Goal: Task Accomplishment & Management: Use online tool/utility

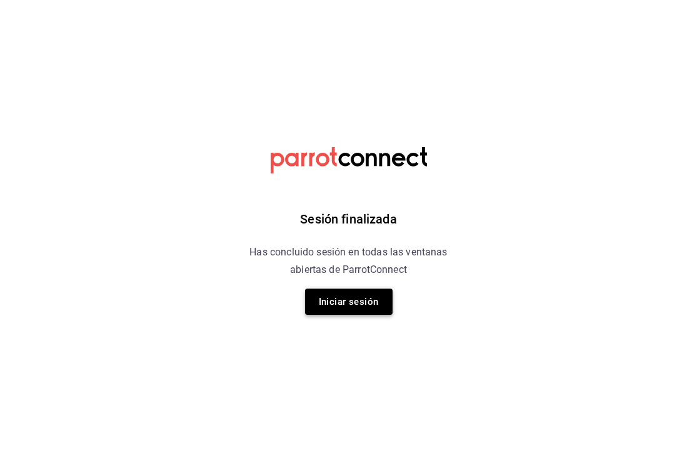
click at [330, 308] on button "Iniciar sesión" at bounding box center [349, 301] width 88 height 26
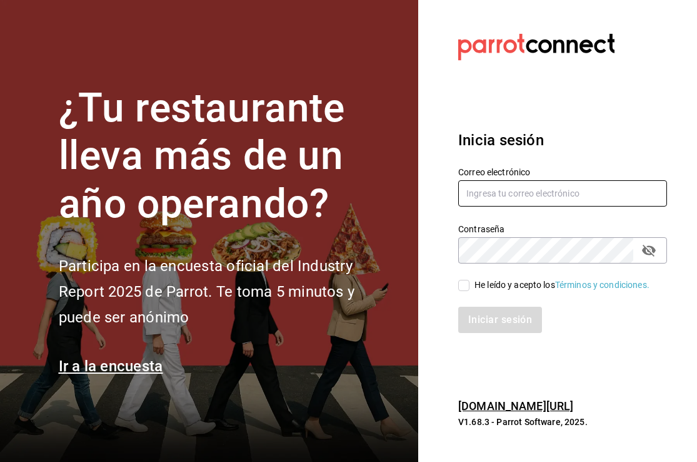
type input "[EMAIL_ADDRESS][DOMAIN_NAME]"
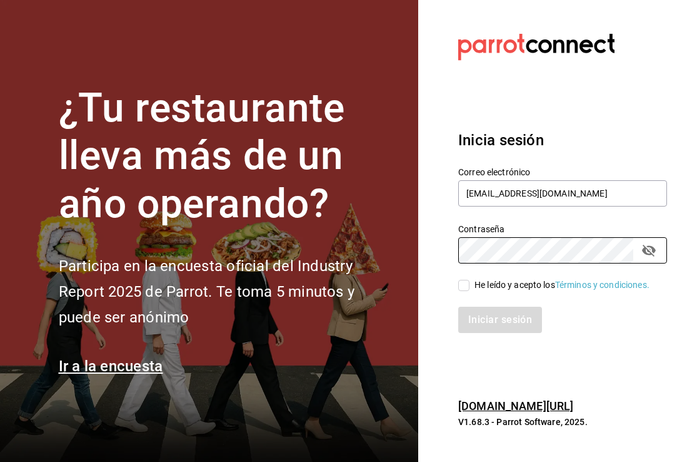
click at [466, 281] on input "He leído y acepto los Términos y condiciones." at bounding box center [463, 285] width 11 height 11
checkbox input "true"
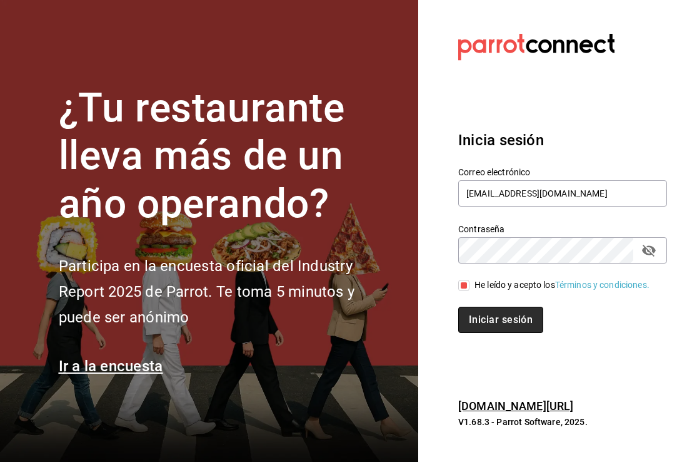
click at [482, 321] on button "Iniciar sesión" at bounding box center [500, 319] width 85 height 26
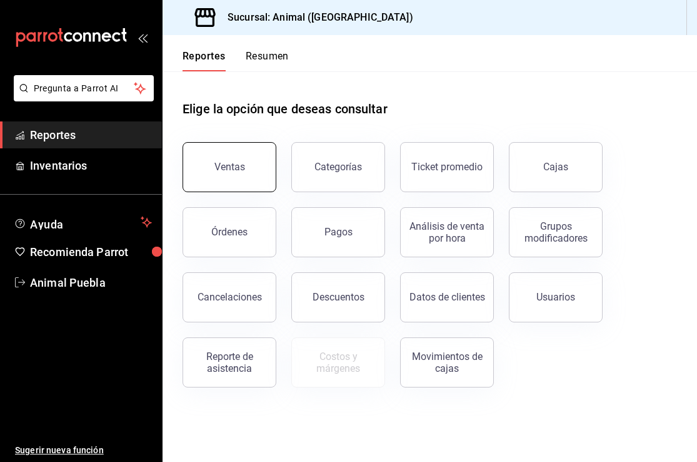
click at [271, 171] on button "Ventas" at bounding box center [230, 167] width 94 height 50
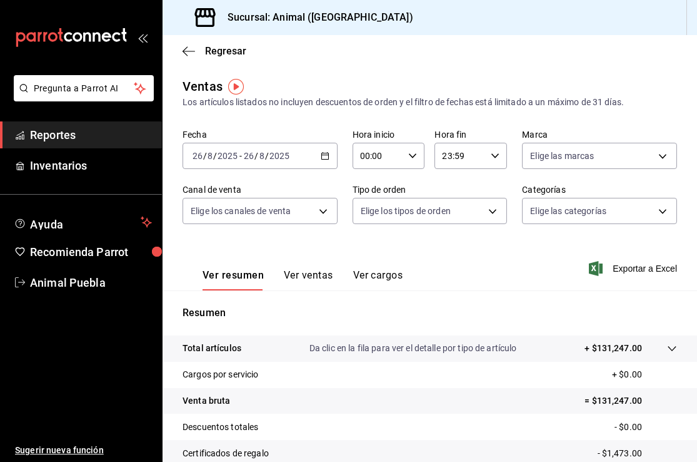
click at [324, 156] on icon "button" at bounding box center [325, 155] width 9 height 9
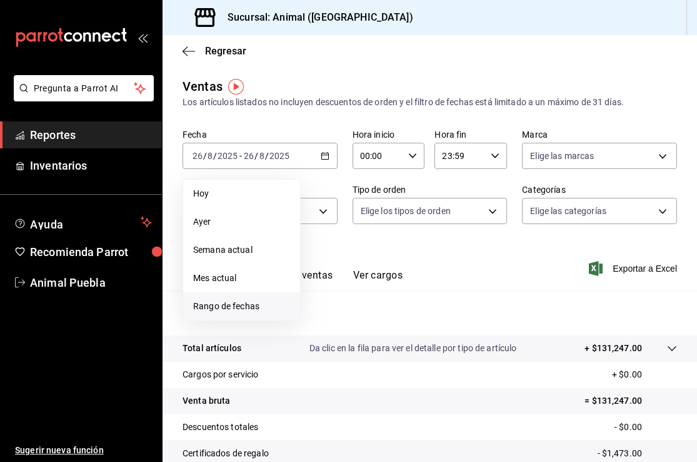
click at [215, 308] on span "Rango de fechas" at bounding box center [241, 306] width 97 height 13
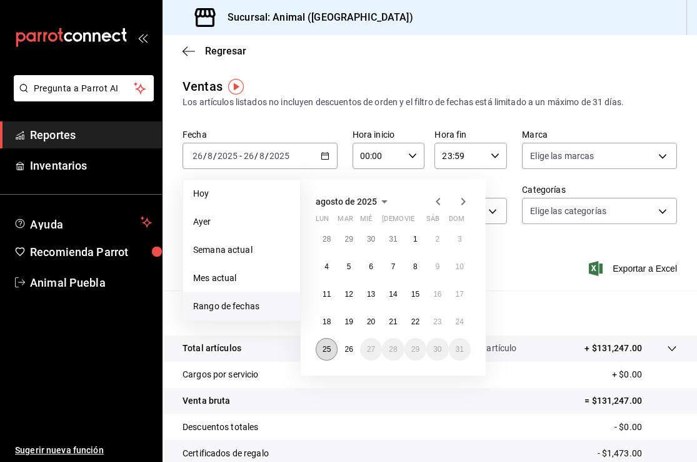
click at [328, 350] on abbr "25" at bounding box center [327, 349] width 8 height 9
click at [351, 354] on button "26" at bounding box center [349, 349] width 22 height 23
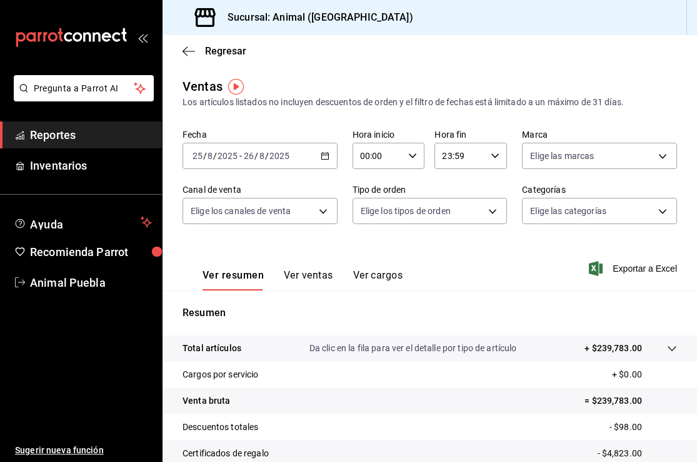
click at [412, 156] on \(Stroke\) "button" at bounding box center [413, 155] width 8 height 4
click at [373, 213] on span "05" at bounding box center [371, 211] width 16 height 10
type input "05:00"
click at [373, 213] on span "05" at bounding box center [371, 211] width 16 height 10
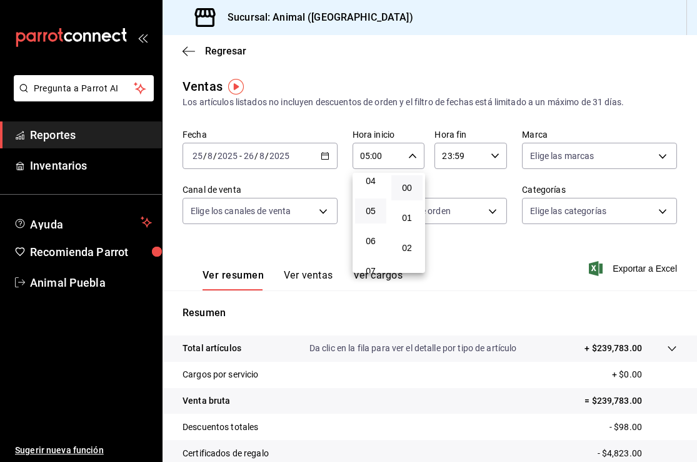
click at [590, 163] on div at bounding box center [348, 231] width 697 height 462
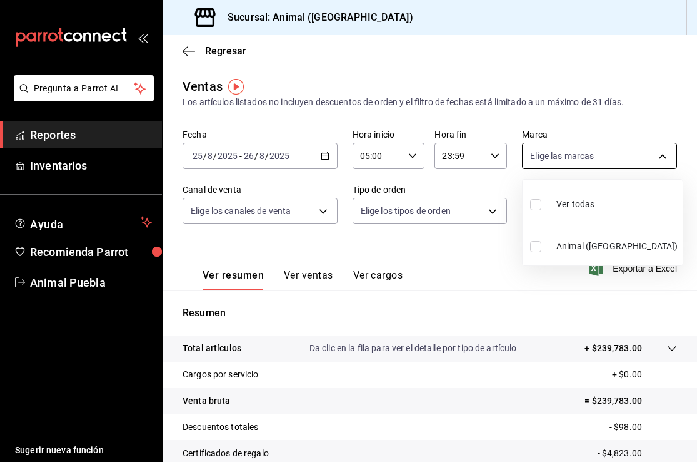
click at [665, 154] on body "Pregunta a Parrot AI Reportes Inventarios Ayuda Recomienda Parrot Animal Puebla…" at bounding box center [348, 231] width 697 height 462
click at [534, 207] on input "checkbox" at bounding box center [535, 204] width 11 height 11
checkbox input "true"
type input "96838179-8fbb-4073-aae3-1789726318c8"
checkbox input "true"
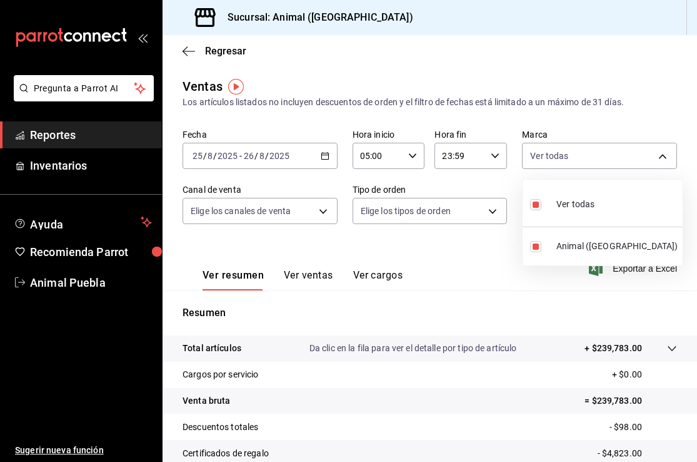
click at [321, 211] on div at bounding box center [348, 231] width 697 height 462
click at [321, 211] on body "Pregunta a Parrot AI Reportes Inventarios Ayuda Recomienda Parrot Animal Puebla…" at bounding box center [348, 231] width 697 height 462
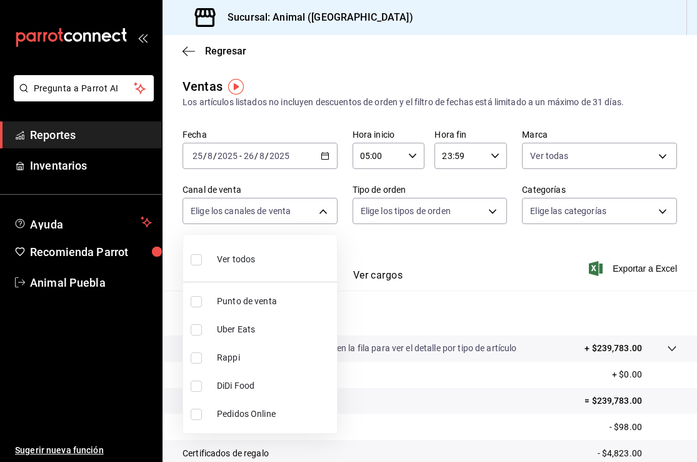
click at [197, 258] on input "checkbox" at bounding box center [196, 259] width 11 height 11
checkbox input "true"
type input "PARROT,UBER_EATS,RAPPI,DIDI_FOOD,ONLINE"
checkbox input "true"
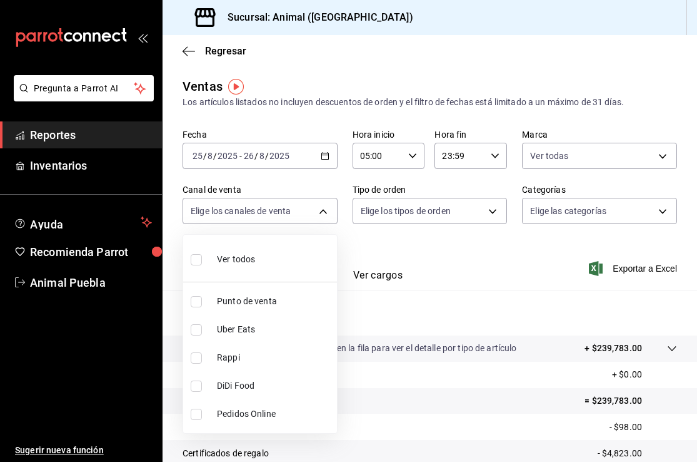
checkbox input "true"
click at [483, 211] on div at bounding box center [348, 231] width 697 height 462
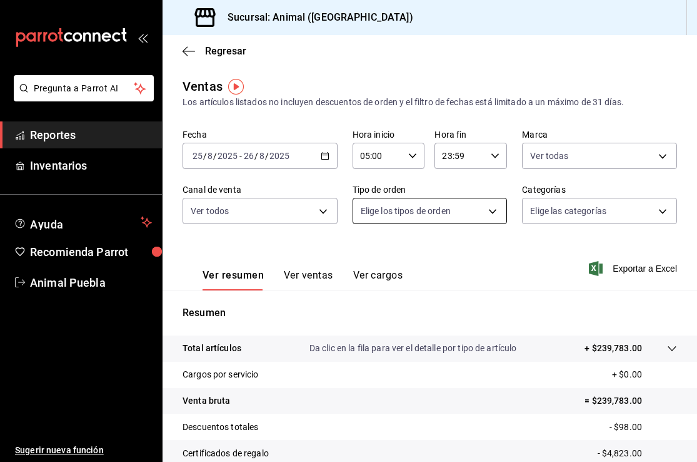
click at [495, 211] on body "Pregunta a Parrot AI Reportes Inventarios Ayuda Recomienda Parrot Animal Puebla…" at bounding box center [348, 231] width 697 height 462
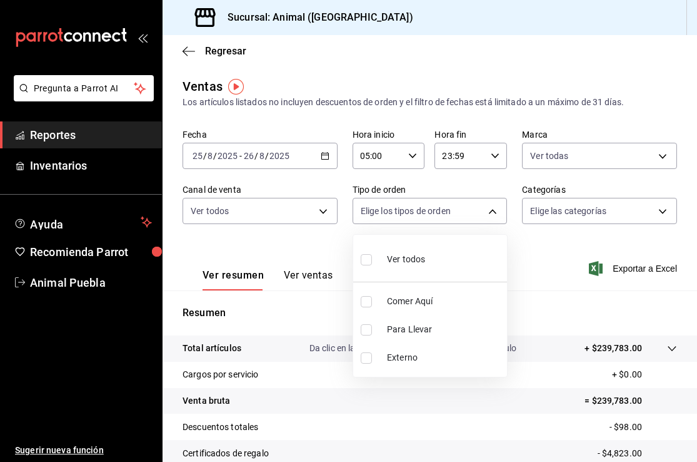
click at [365, 260] on input "checkbox" at bounding box center [366, 259] width 11 height 11
checkbox input "true"
type input "89cc3392-1a89-49ed-91c4-e66ea58282e1,025cf6ae-25b7-4698-bb98-3d77af74a196,EXTER…"
checkbox input "true"
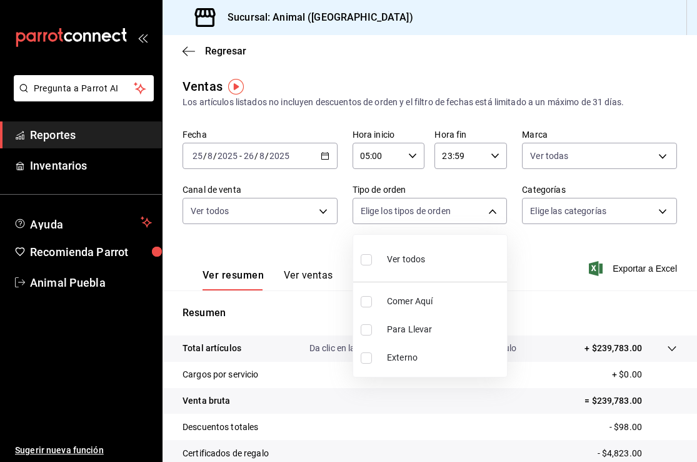
checkbox input "true"
click at [659, 209] on div at bounding box center [348, 231] width 697 height 462
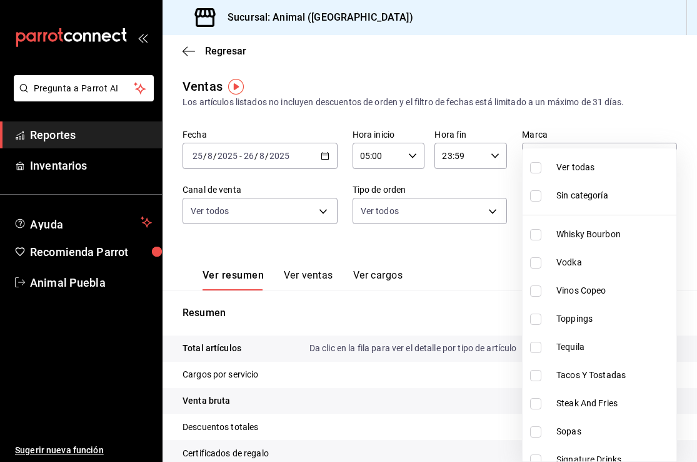
click at [659, 210] on body "Pregunta a Parrot AI Reportes Inventarios Ayuda Recomienda Parrot Animal Puebla…" at bounding box center [348, 231] width 697 height 462
click at [537, 167] on input "checkbox" at bounding box center [535, 167] width 11 height 11
checkbox input "true"
type input "696422f3-042f-4992-a796-20cec1d2addd,ab2f2cdd-2d2d-455a-bd59-969ed93fbee5,5744a…"
checkbox input "true"
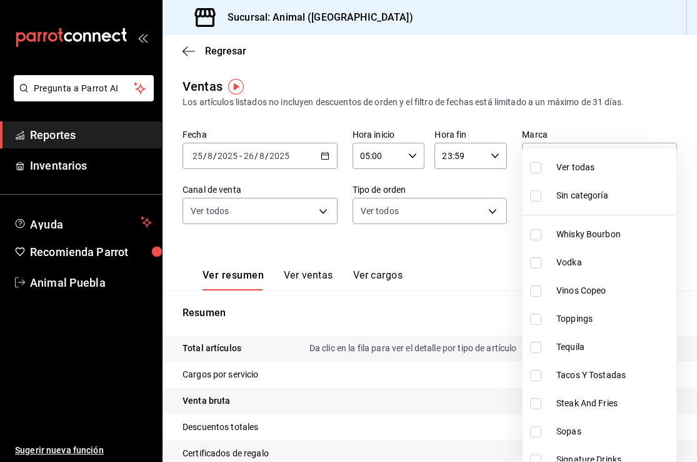
checkbox input "true"
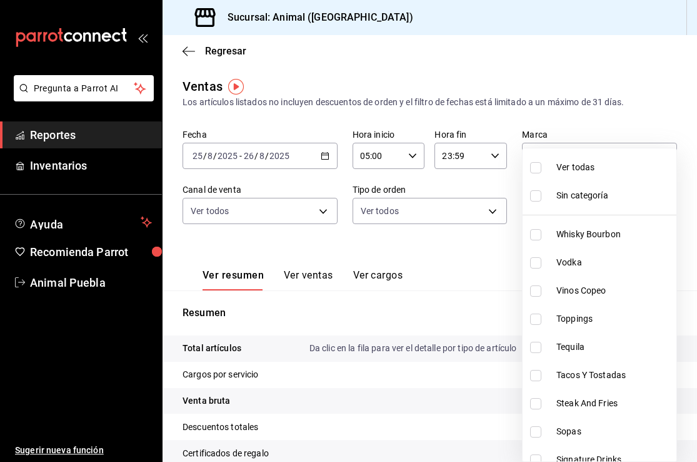
checkbox input "true"
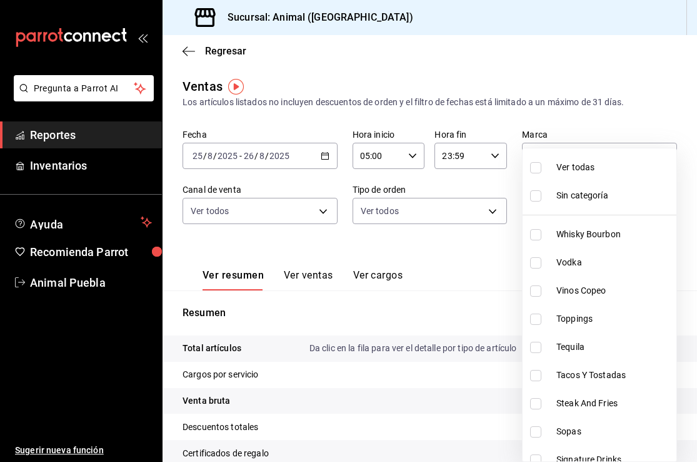
checkbox input "true"
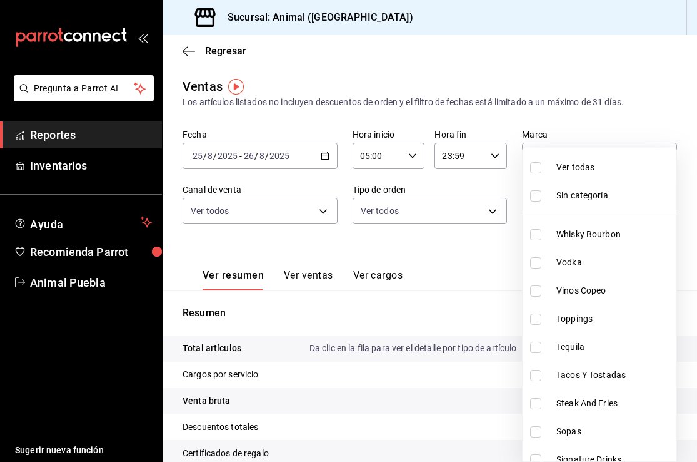
checkbox input "true"
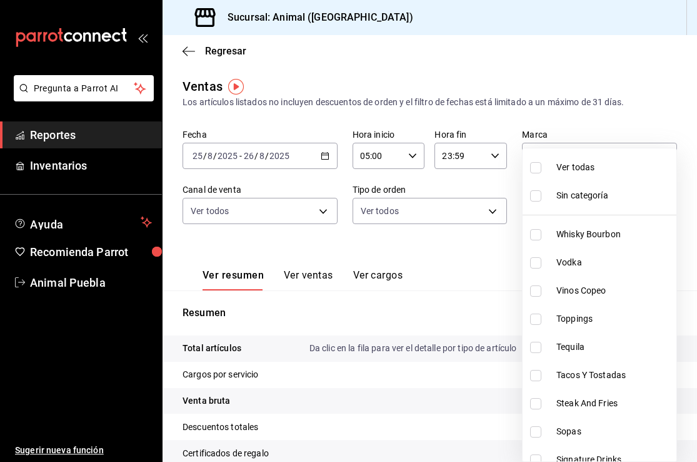
checkbox input "true"
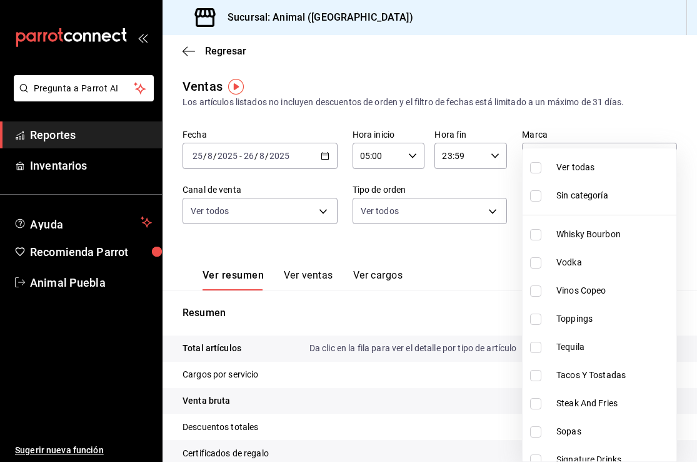
checkbox input "true"
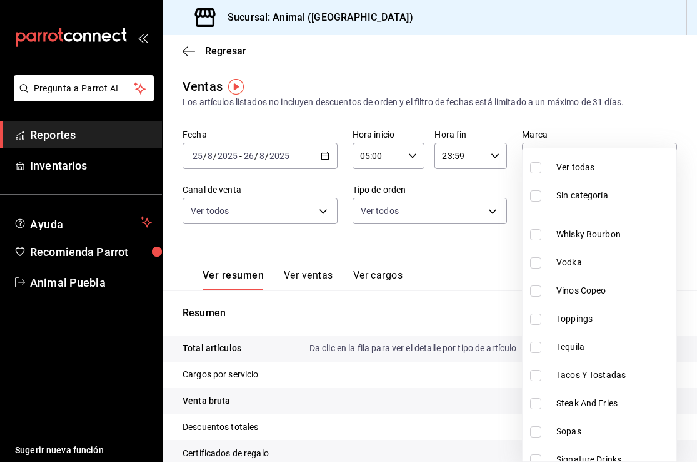
checkbox input "true"
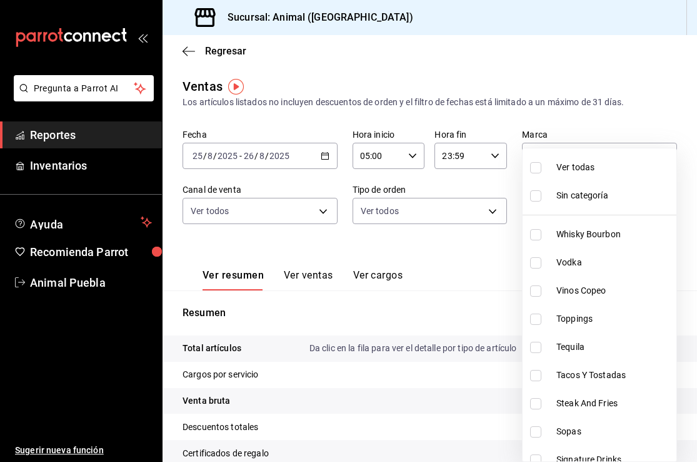
checkbox input "true"
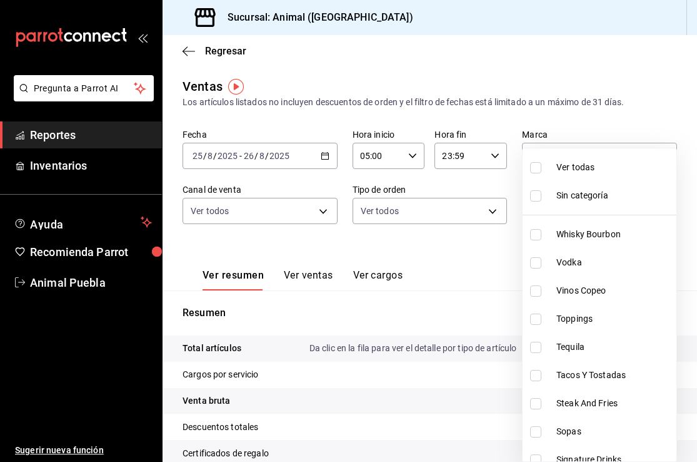
checkbox input "true"
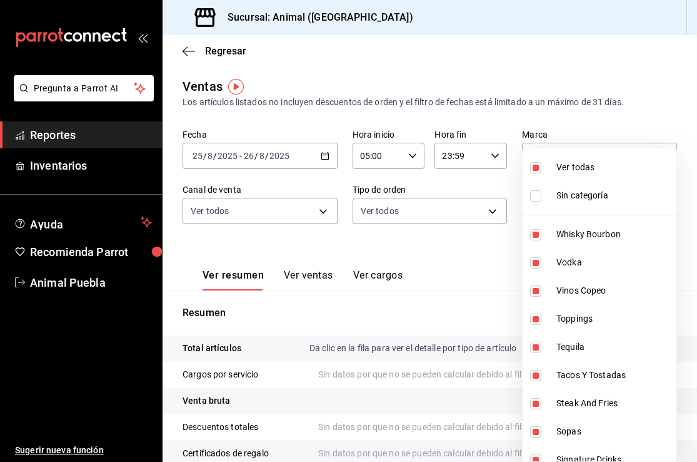
click at [456, 245] on div at bounding box center [348, 231] width 697 height 462
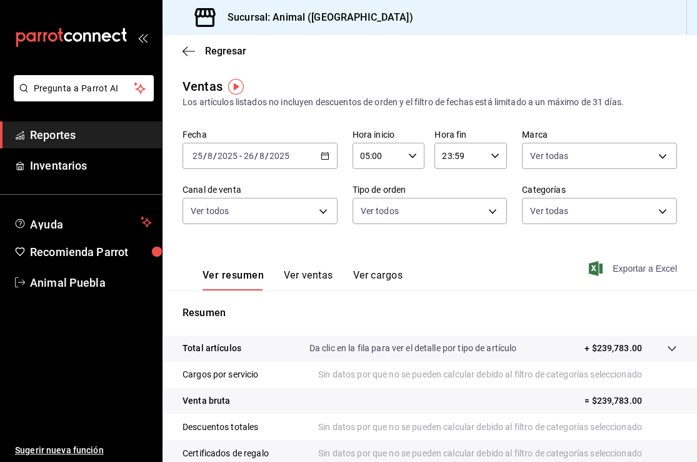
click at [612, 261] on span "Exportar a Excel" at bounding box center [635, 268] width 86 height 15
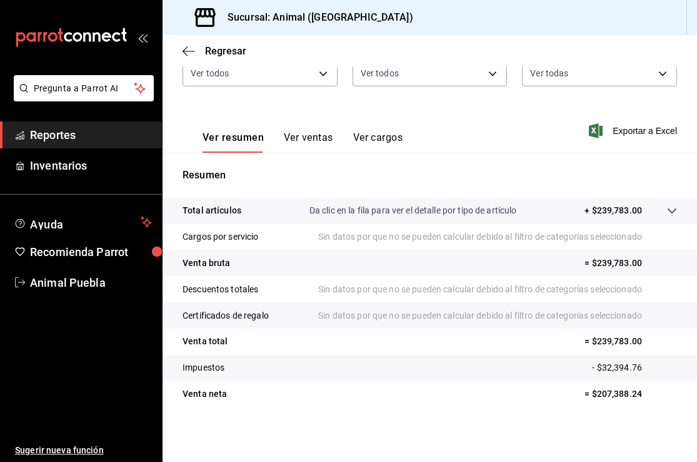
click at [300, 136] on button "Ver ventas" at bounding box center [308, 141] width 49 height 21
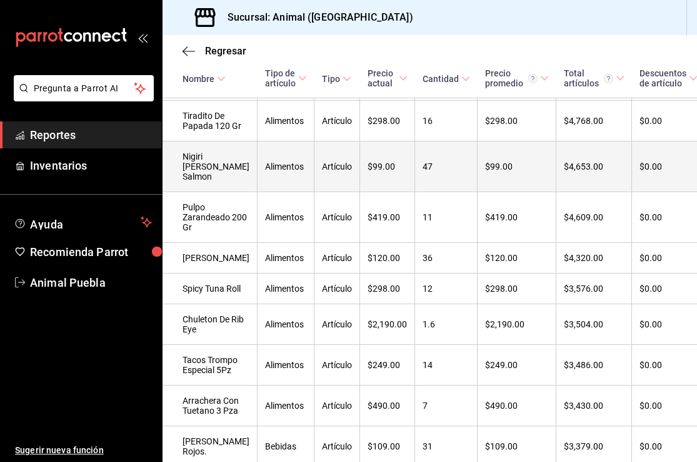
scroll to position [667, 0]
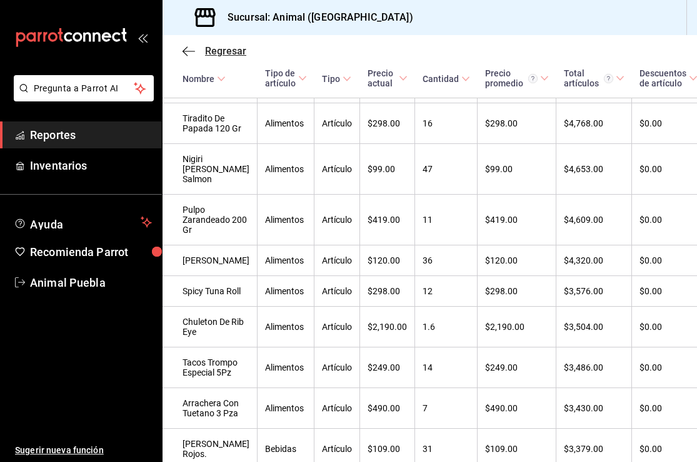
click at [189, 50] on icon "button" at bounding box center [189, 51] width 13 height 11
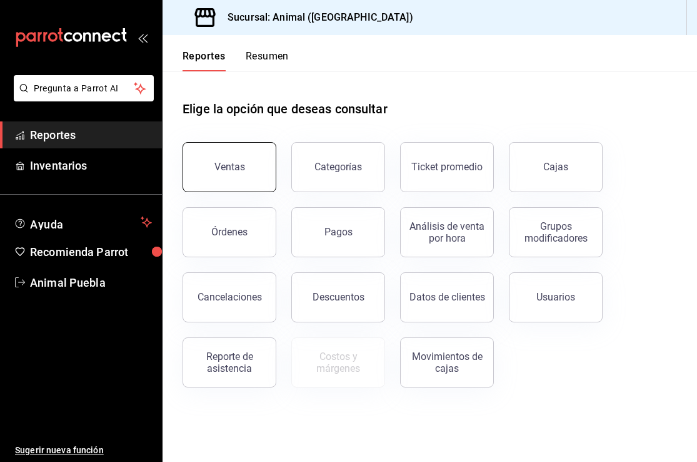
click at [245, 169] on button "Ventas" at bounding box center [230, 167] width 94 height 50
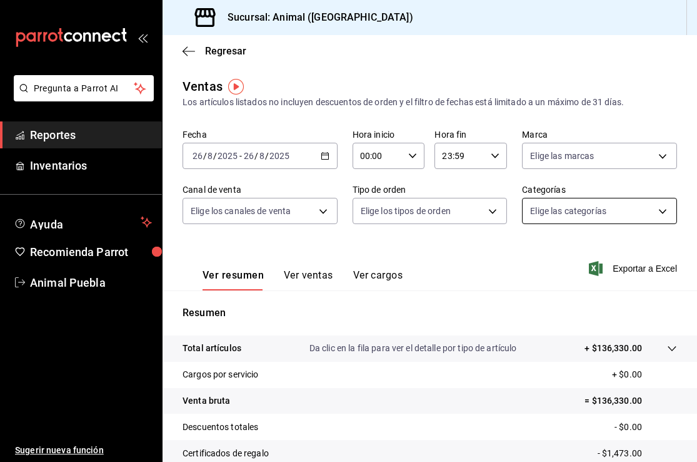
click at [576, 215] on body "Pregunta a Parrot AI Reportes Inventarios Ayuda Recomienda Parrot Animal Puebla…" at bounding box center [348, 231] width 697 height 462
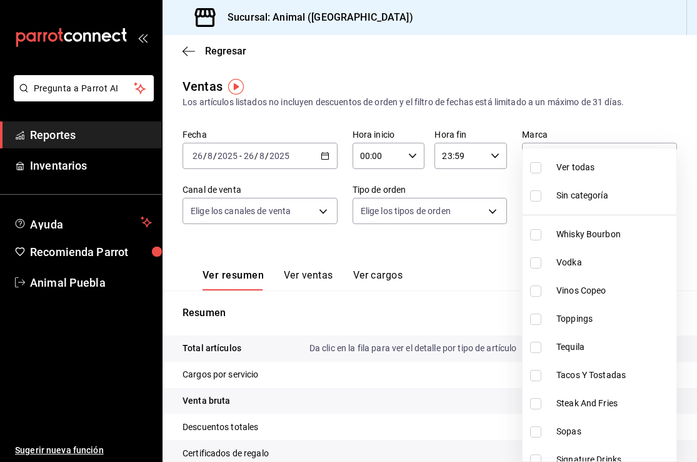
click at [561, 168] on span "Ver todas" at bounding box center [614, 167] width 115 height 13
type input "696422f3-042f-4992-a796-20cec1d2addd,ab2f2cdd-2d2d-455a-bd59-969ed93fbee5,5744a…"
checkbox input "true"
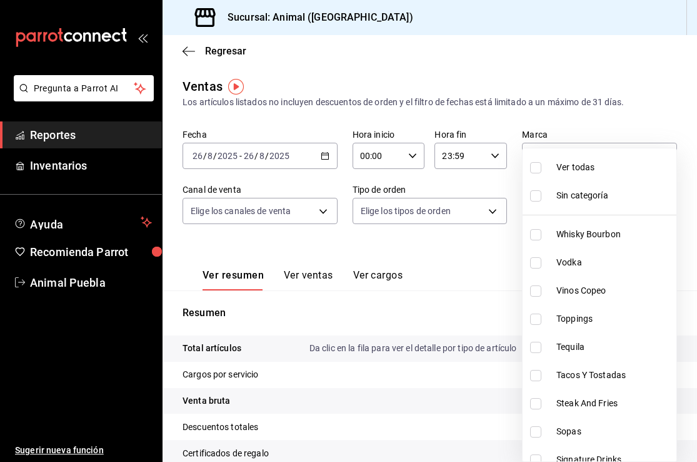
checkbox input "true"
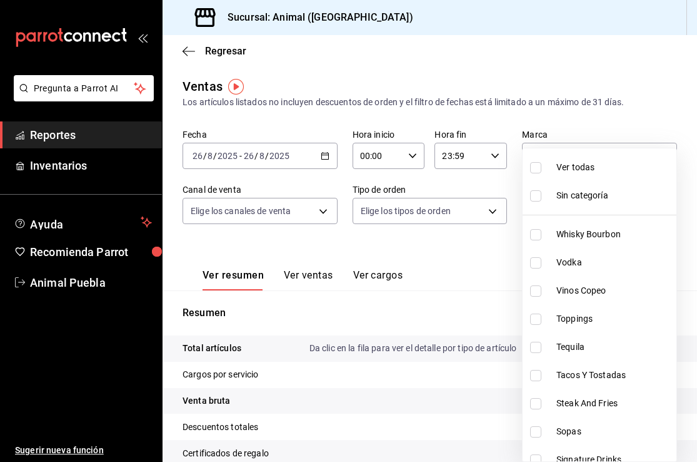
checkbox input "true"
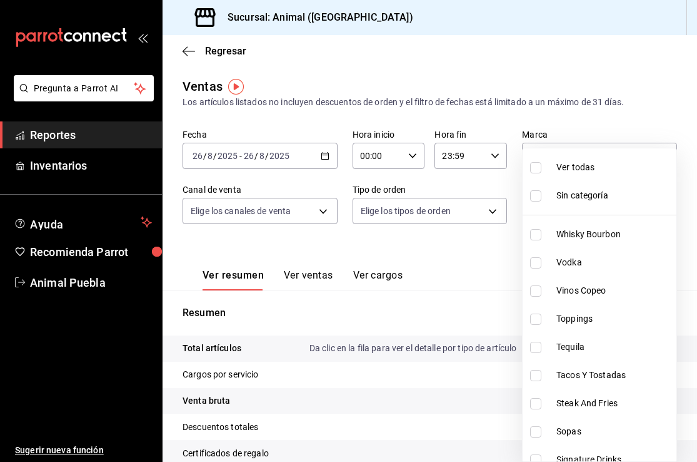
checkbox input "true"
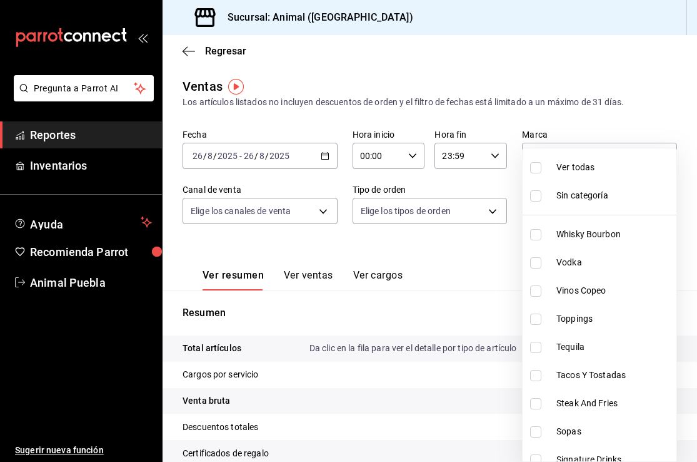
checkbox input "true"
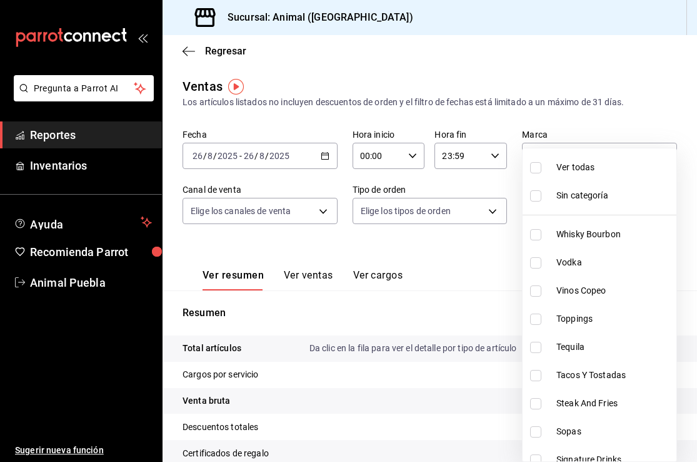
checkbox input "true"
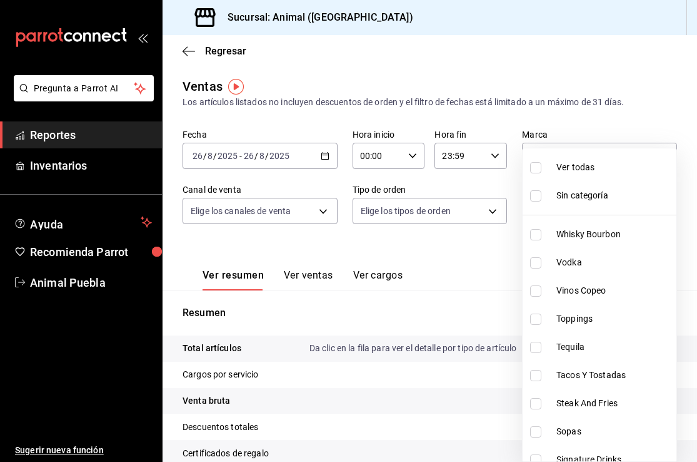
checkbox input "true"
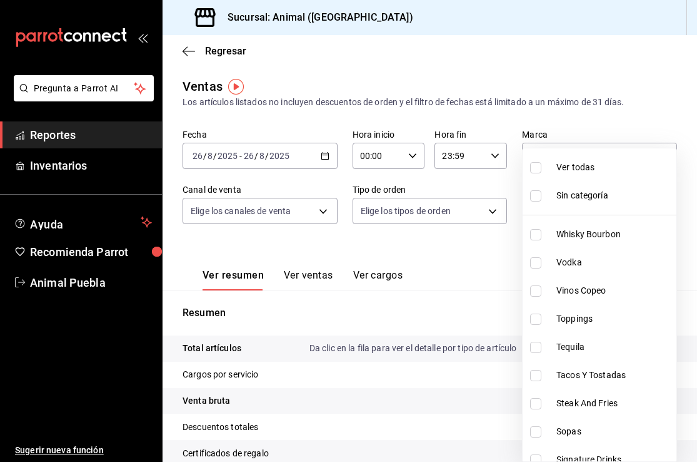
checkbox input "true"
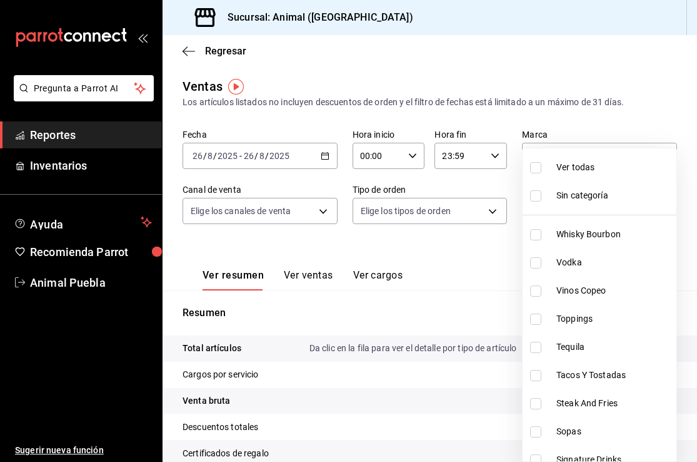
checkbox input "true"
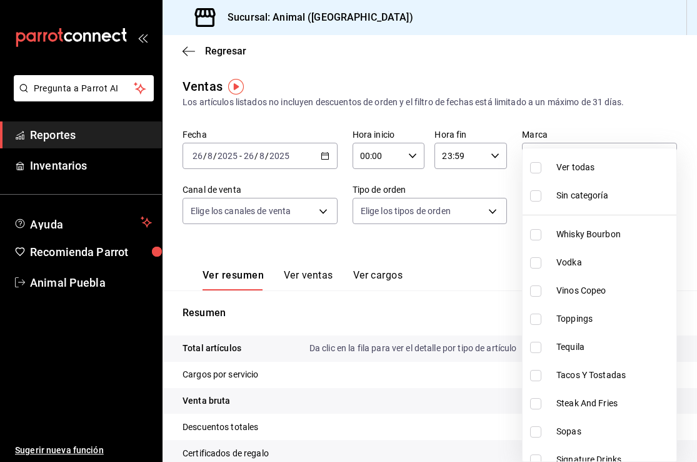
checkbox input "true"
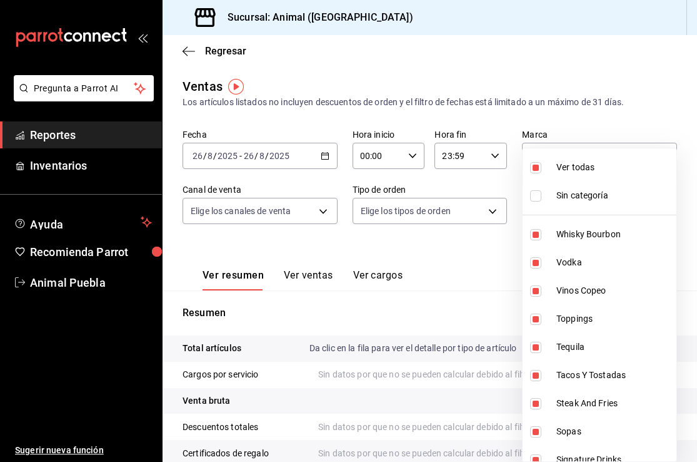
click at [325, 158] on div at bounding box center [348, 231] width 697 height 462
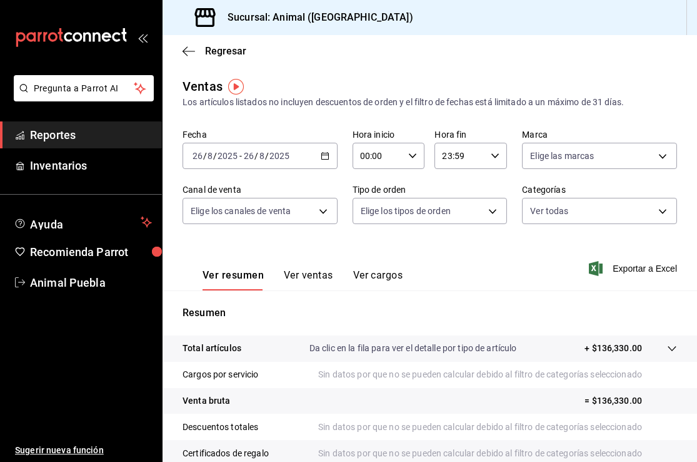
click at [325, 158] on icon "button" at bounding box center [325, 155] width 9 height 9
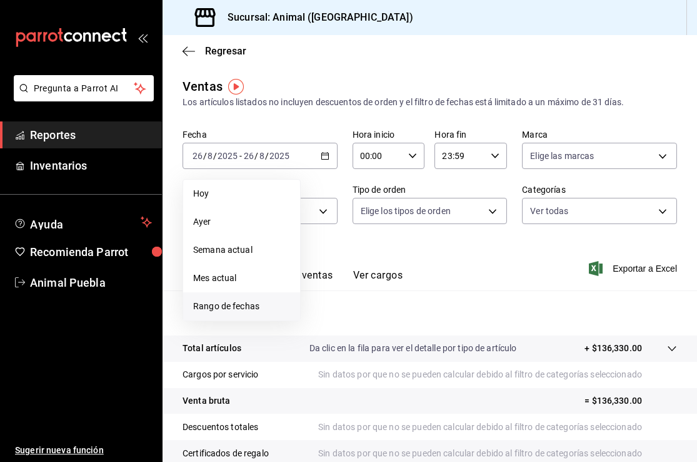
click at [228, 307] on span "Rango de fechas" at bounding box center [241, 306] width 97 height 13
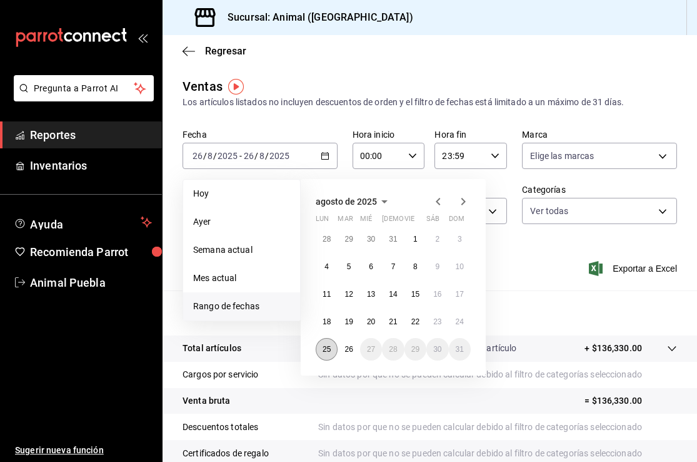
click at [328, 350] on abbr "25" at bounding box center [327, 349] width 8 height 9
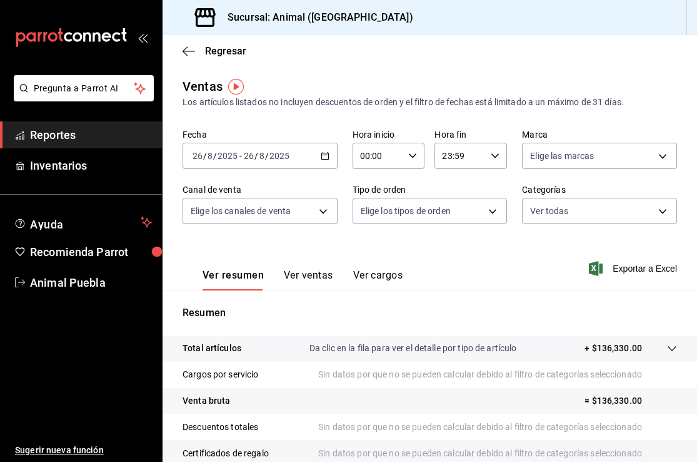
click at [415, 156] on \(Stroke\) "button" at bounding box center [413, 155] width 8 height 4
click at [366, 230] on span "05" at bounding box center [371, 225] width 16 height 10
type input "05:00"
click at [496, 154] on div at bounding box center [348, 231] width 697 height 462
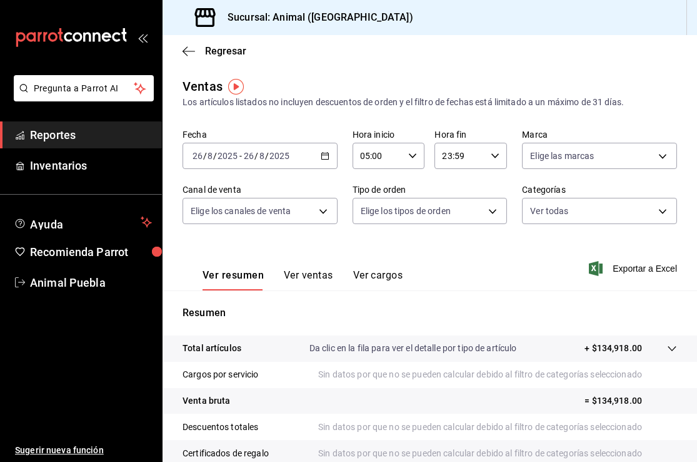
click at [491, 156] on icon "button" at bounding box center [495, 155] width 9 height 9
click at [456, 205] on span "05" at bounding box center [453, 204] width 16 height 10
type input "05:59"
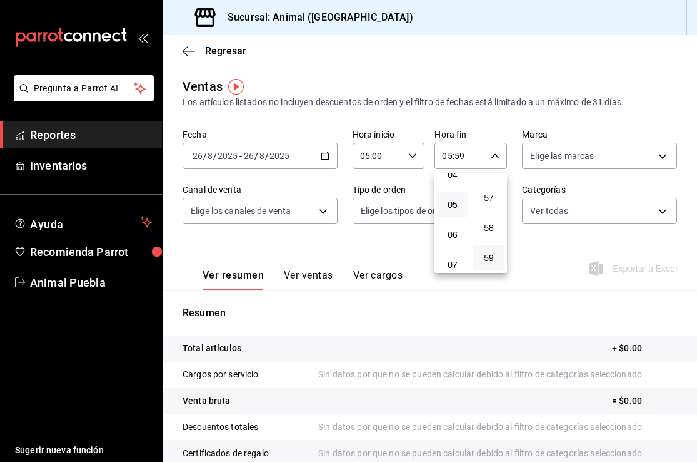
click at [407, 260] on div at bounding box center [348, 231] width 697 height 462
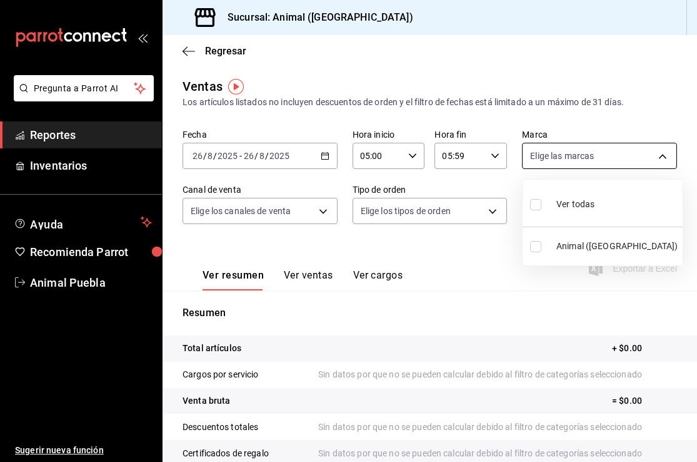
click at [660, 156] on body "Pregunta a Parrot AI Reportes Inventarios Ayuda Recomienda Parrot Animal Puebla…" at bounding box center [348, 231] width 697 height 462
click at [532, 205] on input "checkbox" at bounding box center [535, 204] width 11 height 11
checkbox input "true"
type input "96838179-8fbb-4073-aae3-1789726318c8"
checkbox input "true"
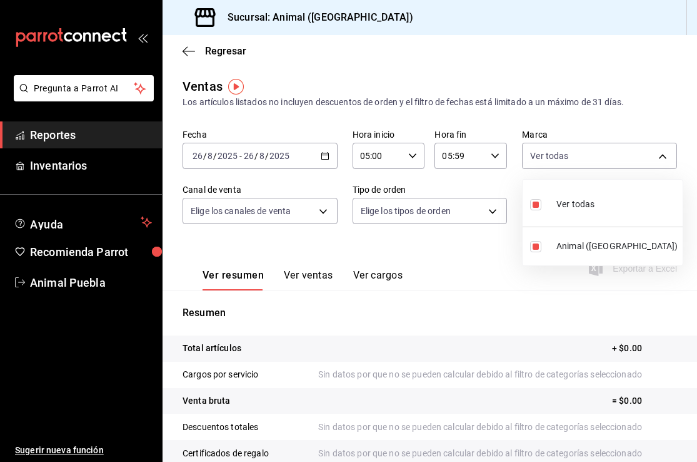
click at [322, 215] on div at bounding box center [348, 231] width 697 height 462
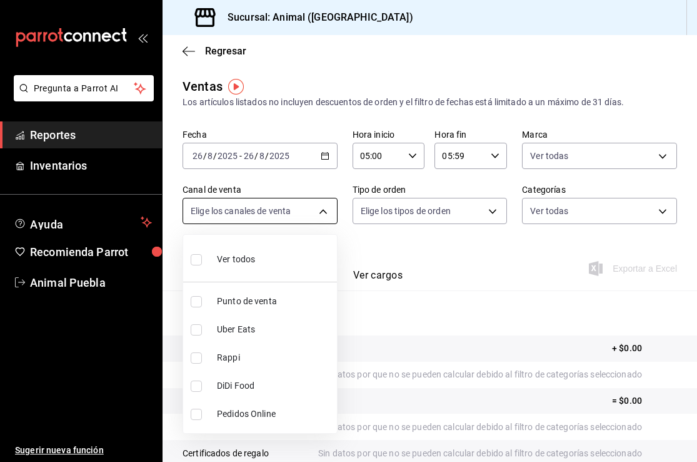
click at [324, 215] on body "Pregunta a Parrot AI Reportes Inventarios Ayuda Recomienda Parrot Animal Puebla…" at bounding box center [348, 231] width 697 height 462
click at [194, 261] on input "checkbox" at bounding box center [196, 259] width 11 height 11
checkbox input "true"
type input "PARROT,UBER_EATS,RAPPI,DIDI_FOOD,ONLINE"
checkbox input "true"
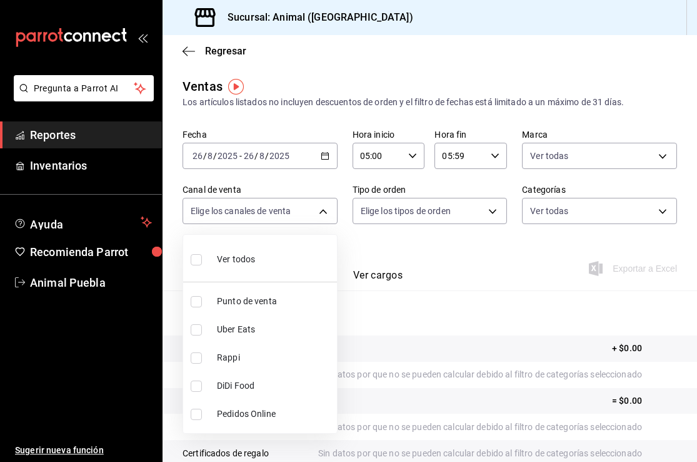
checkbox input "true"
click at [495, 210] on div at bounding box center [348, 231] width 697 height 462
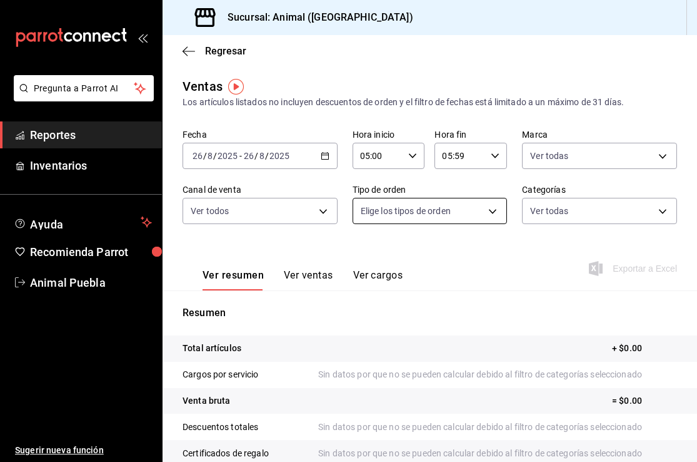
click at [491, 212] on body "Pregunta a Parrot AI Reportes Inventarios Ayuda Recomienda Parrot Animal Puebla…" at bounding box center [348, 231] width 697 height 462
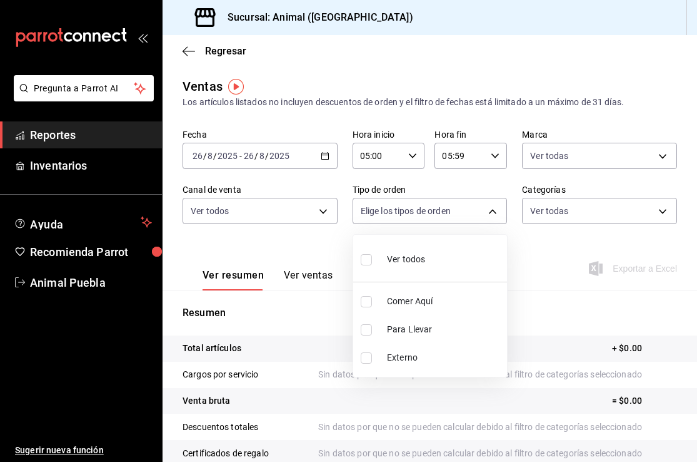
click at [363, 258] on input "checkbox" at bounding box center [366, 259] width 11 height 11
checkbox input "true"
type input "89cc3392-1a89-49ed-91c4-e66ea58282e1,025cf6ae-25b7-4698-bb98-3d77af74a196,EXTER…"
checkbox input "true"
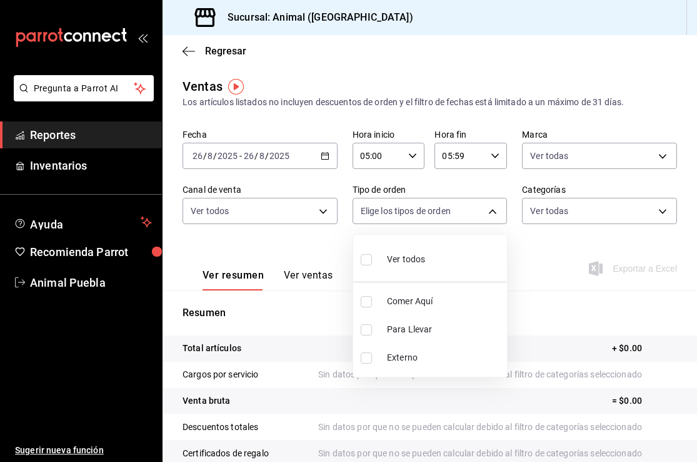
checkbox input "true"
click at [663, 211] on div at bounding box center [348, 231] width 697 height 462
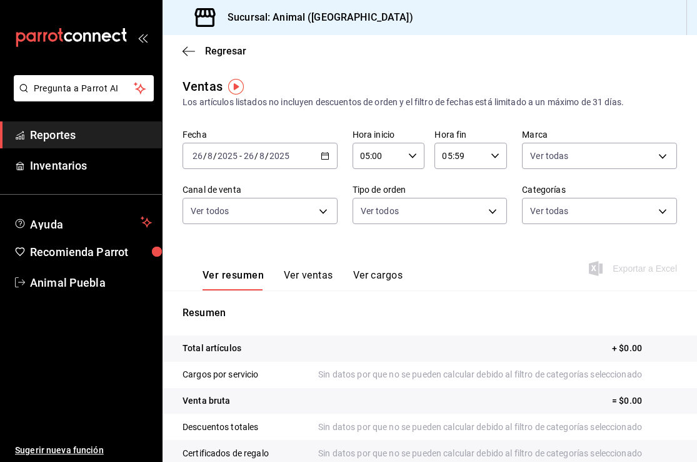
click at [663, 211] on body "Pregunta a Parrot AI Reportes Inventarios Ayuda Recomienda Parrot Animal Puebla…" at bounding box center [348, 231] width 697 height 462
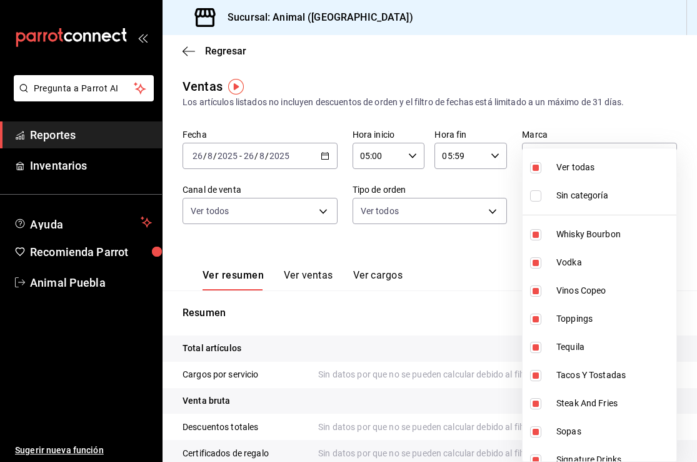
click at [538, 169] on input "checkbox" at bounding box center [535, 167] width 11 height 11
checkbox input "false"
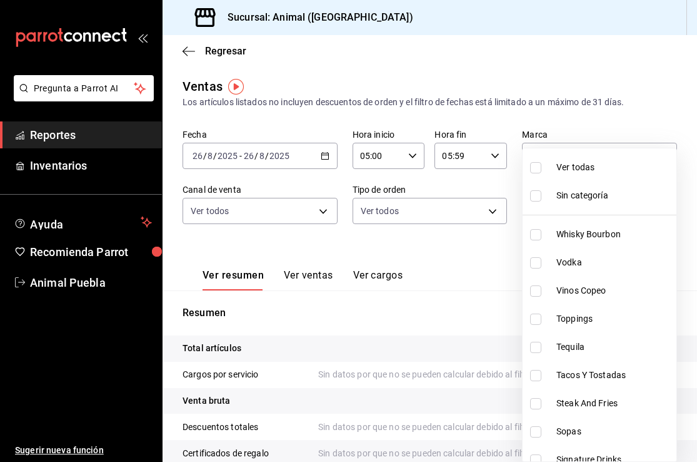
checkbox input "false"
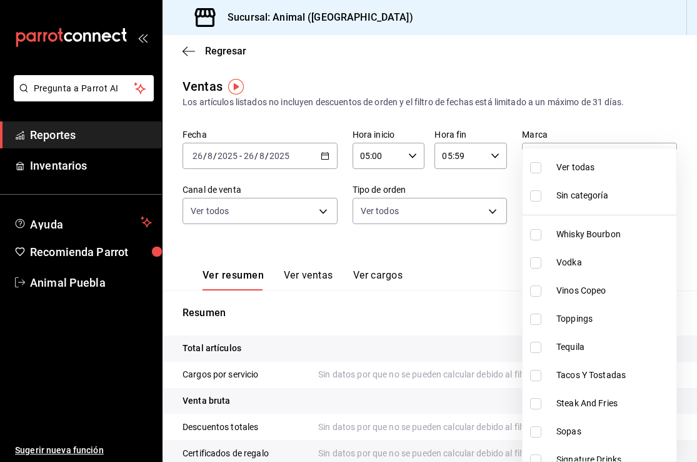
checkbox input "false"
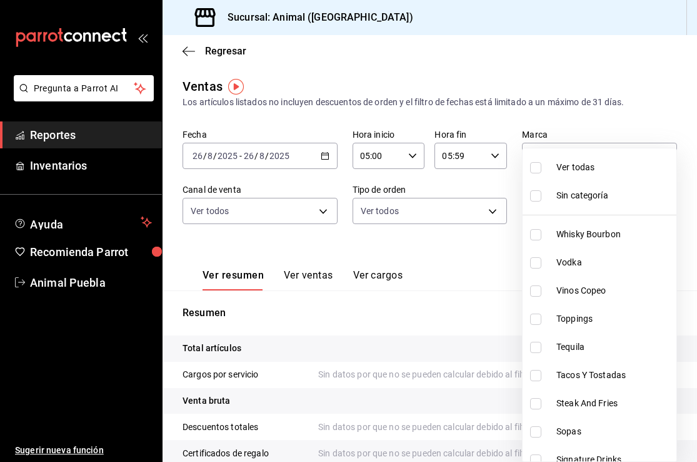
checkbox input "false"
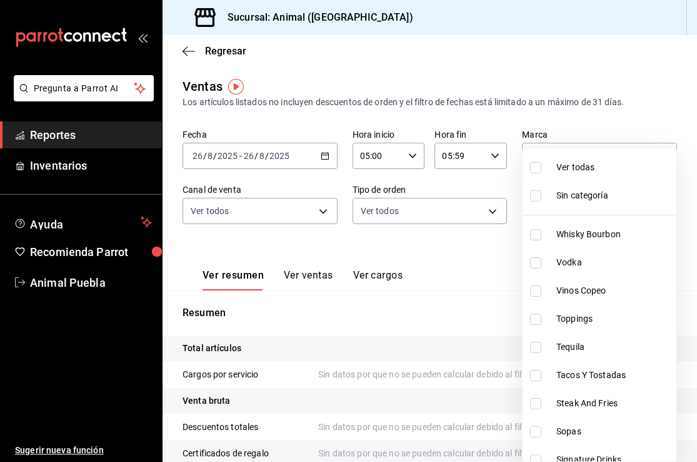
checkbox input "false"
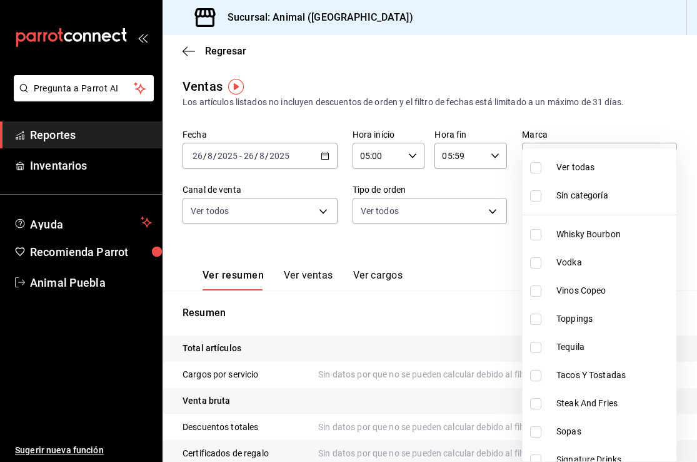
checkbox input "false"
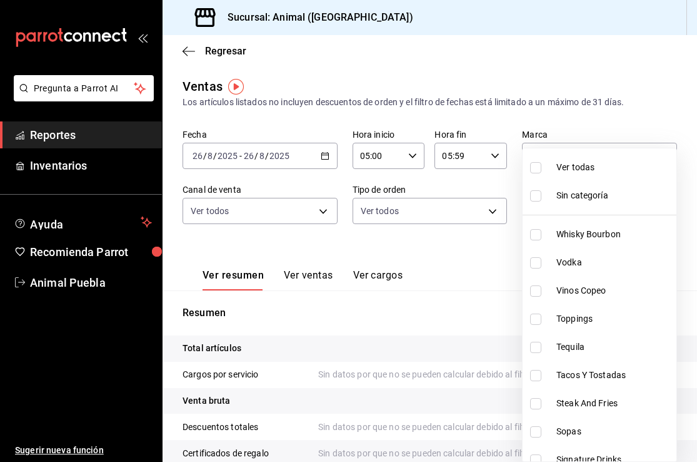
checkbox input "false"
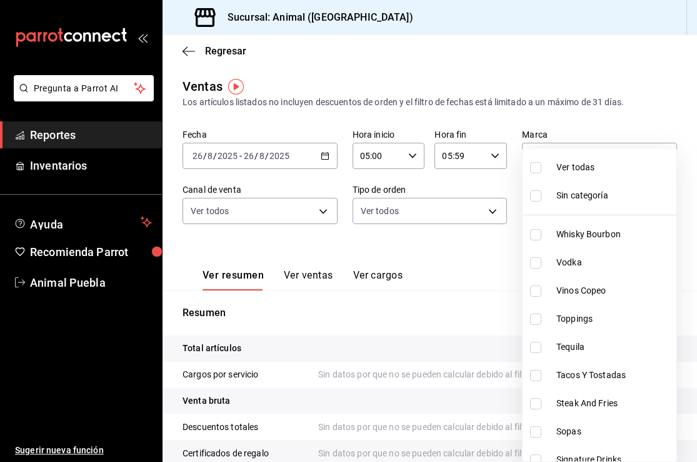
checkbox input "false"
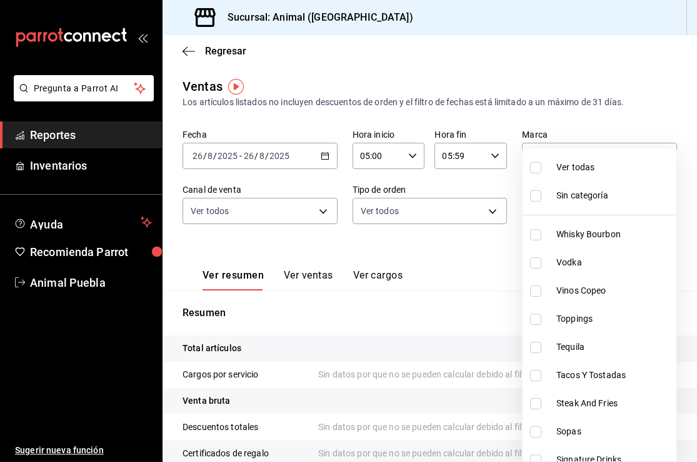
checkbox input "false"
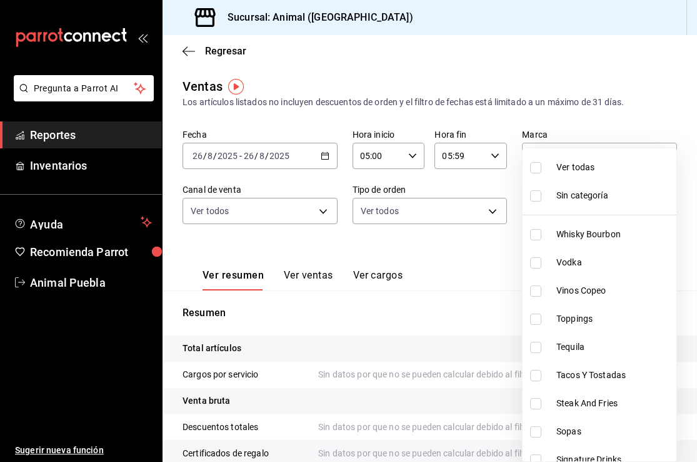
checkbox input "false"
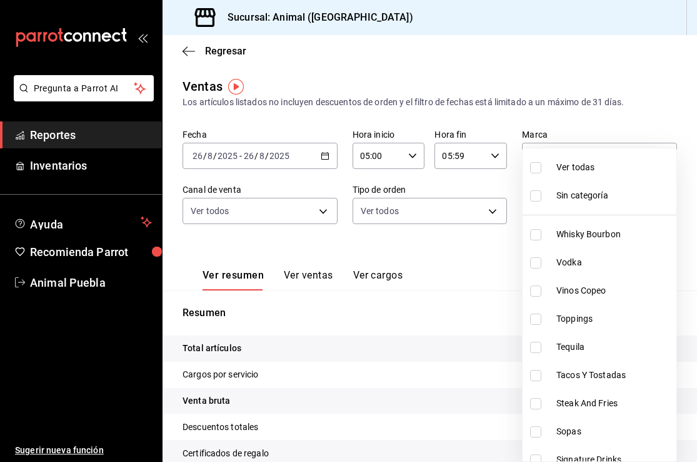
click at [416, 260] on div at bounding box center [348, 231] width 697 height 462
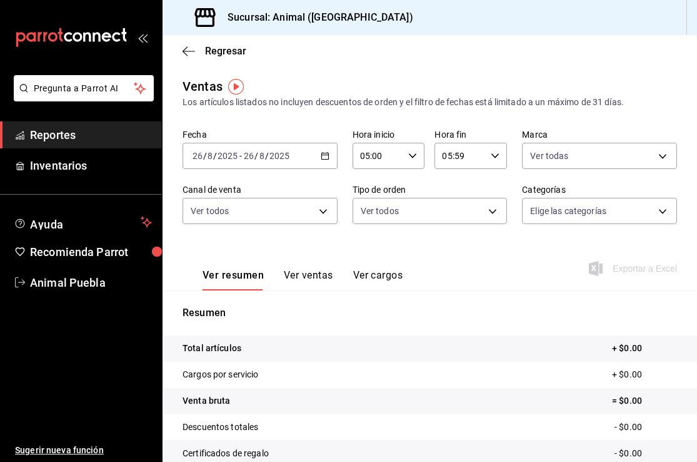
click at [328, 156] on \(Stroke\) "button" at bounding box center [325, 156] width 8 height 7
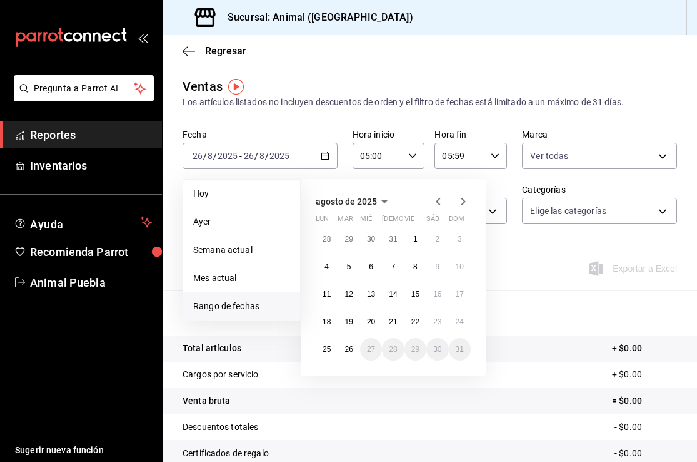
click at [538, 295] on div "Resumen Total artículos + $0.00 Cargos por servicio + $0.00 Venta bruta = $0.00…" at bounding box center [430, 424] width 535 height 269
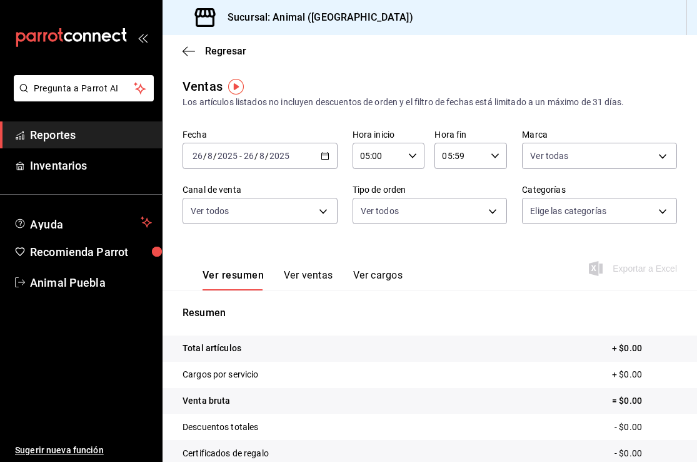
click at [323, 154] on icon "button" at bounding box center [325, 155] width 9 height 9
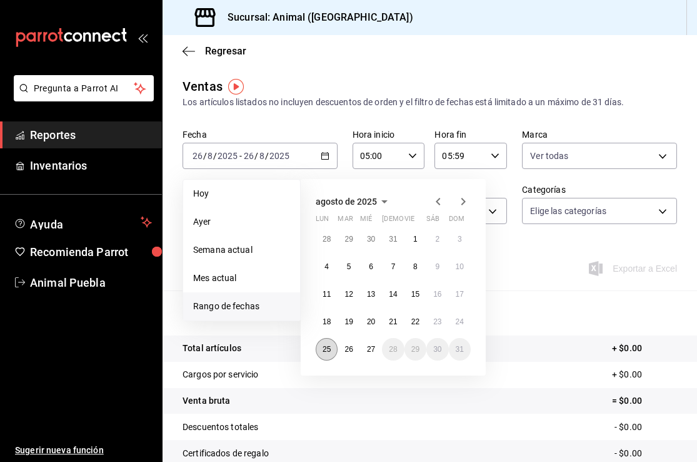
click at [323, 350] on abbr "25" at bounding box center [327, 349] width 8 height 9
click at [370, 356] on button "27" at bounding box center [371, 349] width 22 height 23
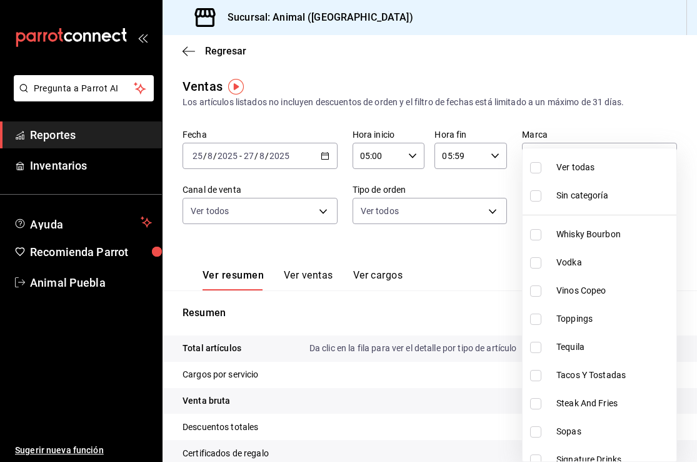
click at [667, 213] on body "Pregunta a Parrot AI Reportes Inventarios Ayuda Recomienda Parrot Animal Puebla…" at bounding box center [348, 231] width 697 height 462
click at [563, 171] on span "Ver todas" at bounding box center [614, 167] width 115 height 13
type input "696422f3-042f-4992-a796-20cec1d2addd,ab2f2cdd-2d2d-455a-bd59-969ed93fbee5,5744a…"
checkbox input "true"
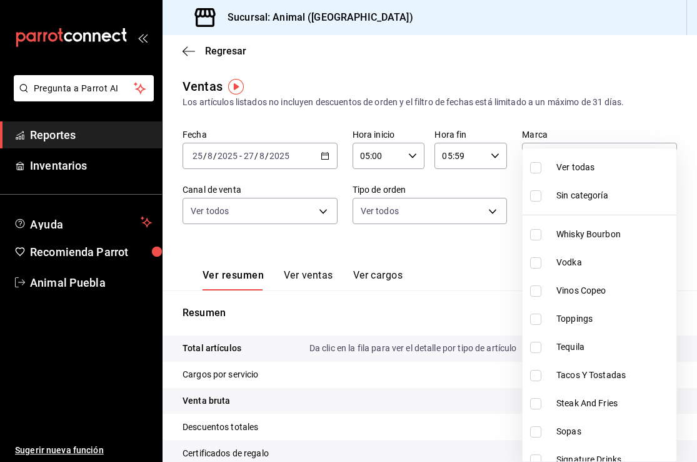
checkbox input "true"
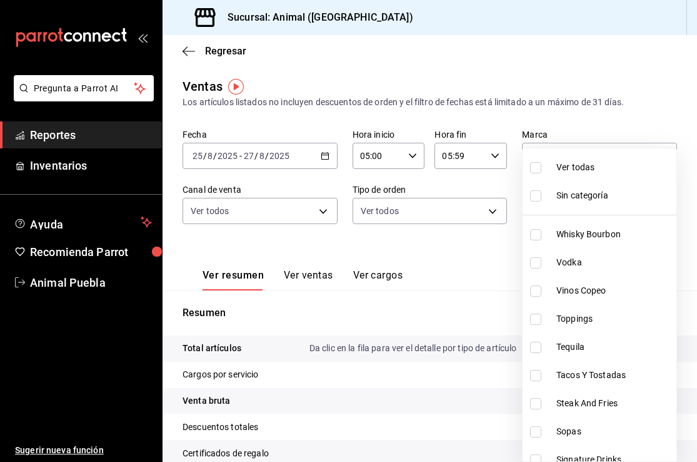
checkbox input "true"
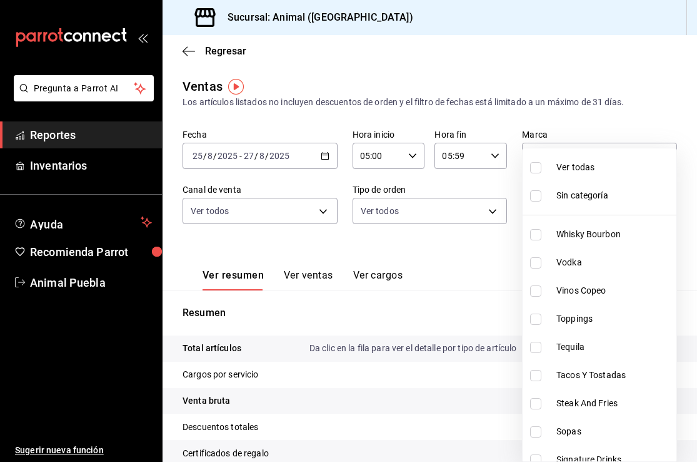
checkbox input "true"
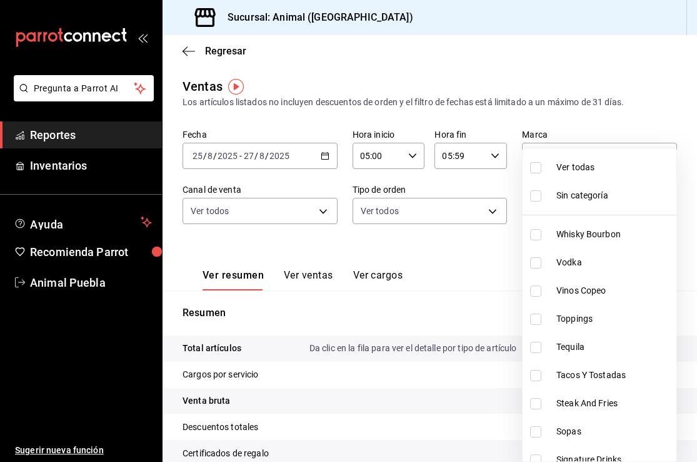
checkbox input "true"
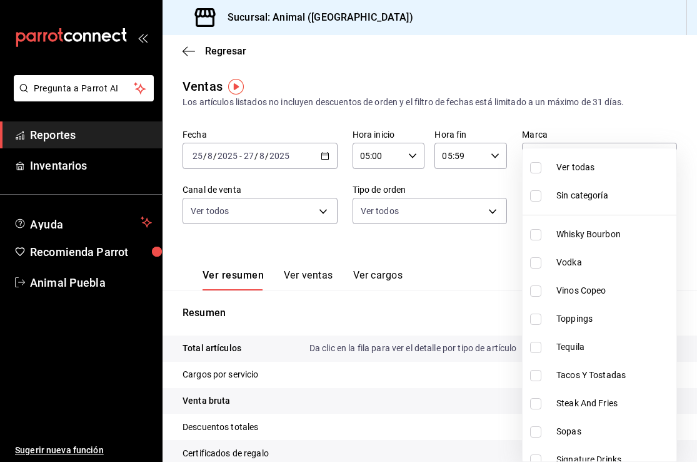
checkbox input "true"
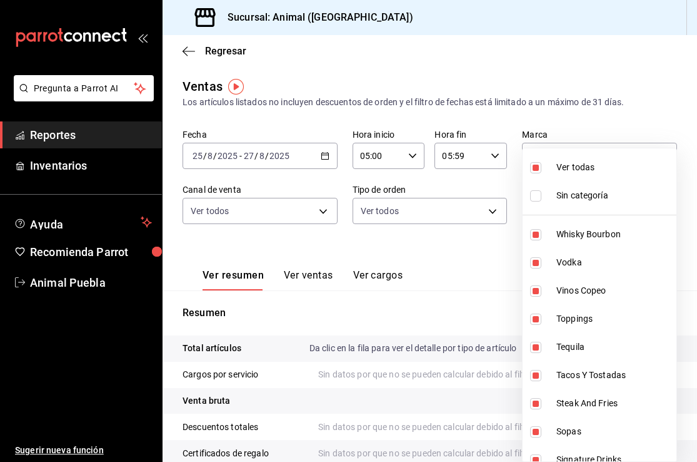
click at [473, 246] on div at bounding box center [348, 231] width 697 height 462
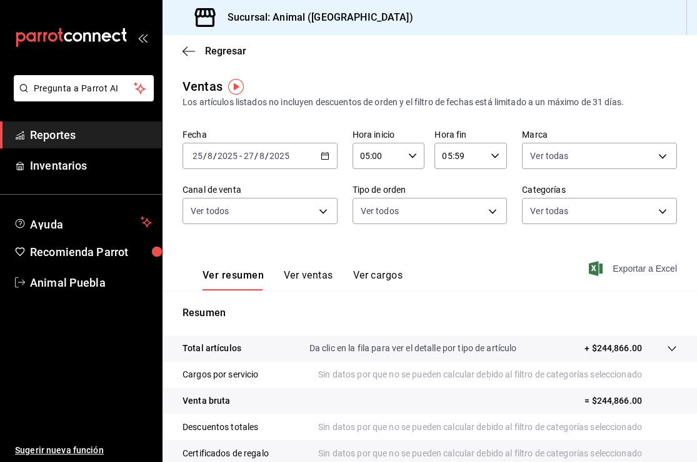
click at [615, 272] on span "Exportar a Excel" at bounding box center [635, 268] width 86 height 15
